Goal: Information Seeking & Learning: Understand process/instructions

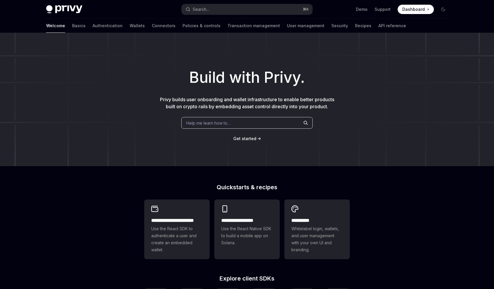
click at [353, 15] on div "Privy Docs home page Search... ⌘ K Demo Support Dashboard Dashboard Search..." at bounding box center [247, 9] width 402 height 19
click at [378, 21] on link "API reference" at bounding box center [392, 26] width 28 height 14
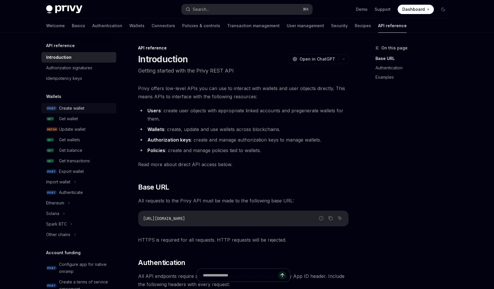
click at [79, 110] on div "Create wallet" at bounding box center [71, 108] width 25 height 7
type textarea "*"
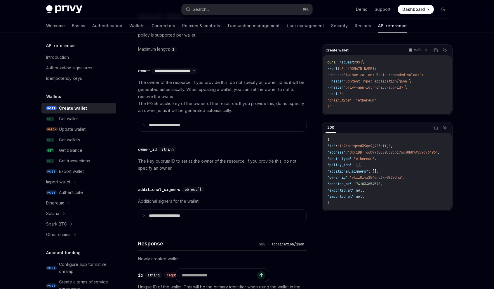
scroll to position [368, 0]
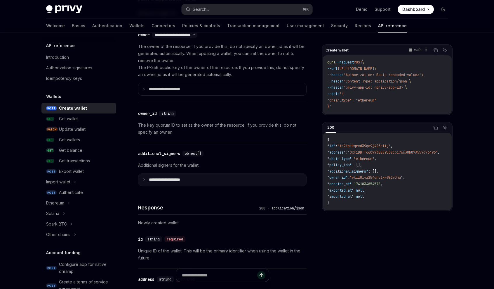
click at [169, 176] on summary "**********" at bounding box center [222, 179] width 168 height 12
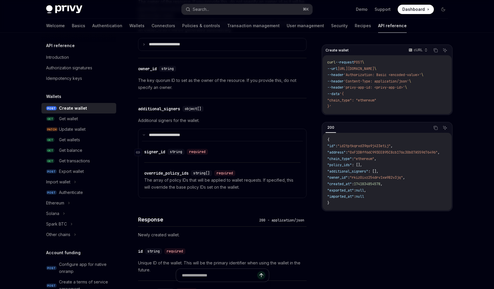
scroll to position [419, 0]
